Goal: Task Accomplishment & Management: Manage account settings

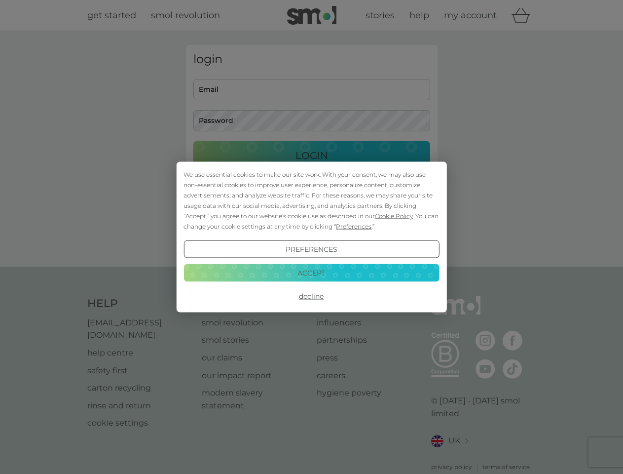
click at [394, 216] on span "Cookie Policy" at bounding box center [394, 215] width 38 height 7
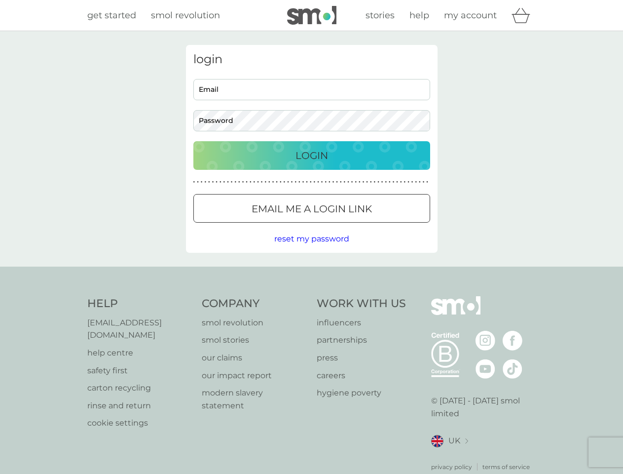
click at [353, 226] on div "login Email Password Login ● ● ● ● ● ● ● ● ● ● ● ● ● ● ● ● ● ● ● ● ● ● ● ● ● ● …" at bounding box center [312, 149] width 252 height 208
click at [311, 249] on div "login Email Password Login ● ● ● ● ● ● ● ● ● ● ● ● ● ● ● ● ● ● ● ● ● ● ● ● ● ● …" at bounding box center [312, 149] width 252 height 208
click at [311, 296] on div "Help [EMAIL_ADDRESS][DOMAIN_NAME] help centre safety first carton recycling rin…" at bounding box center [311, 383] width 449 height 175
click at [311, 272] on div "Help [EMAIL_ADDRESS][DOMAIN_NAME] help centre safety first carton recycling rin…" at bounding box center [311, 383] width 623 height 234
